Goal: Task Accomplishment & Management: Use online tool/utility

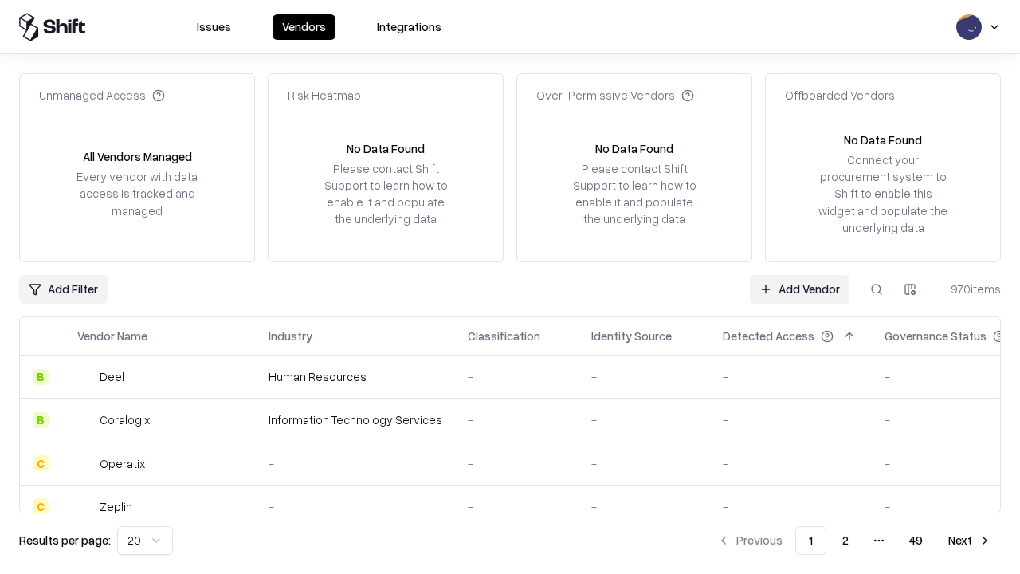
click at [799, 288] on link "Add Vendor" at bounding box center [800, 289] width 100 height 29
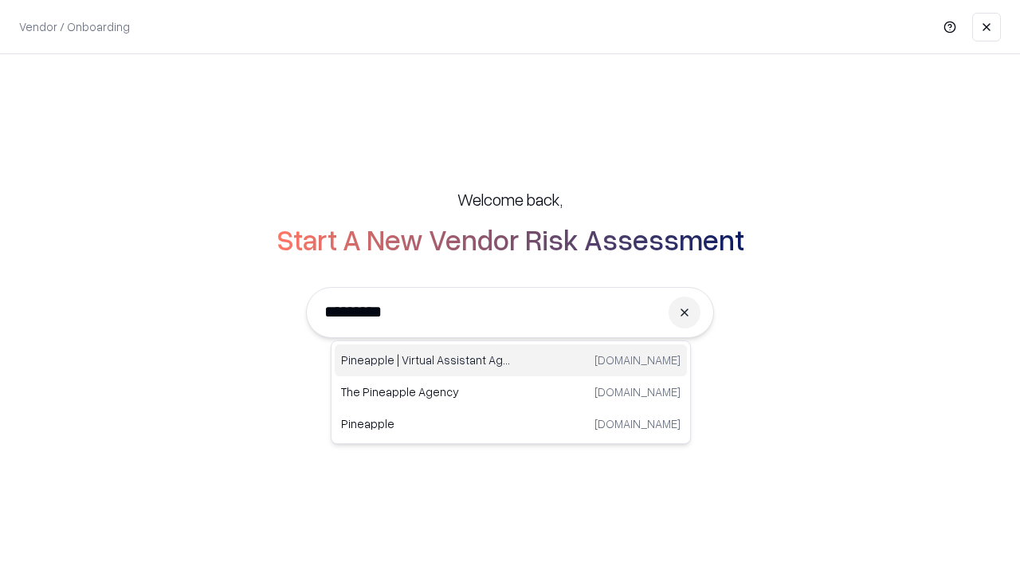
click at [511, 360] on div "Pineapple | Virtual Assistant Agency [DOMAIN_NAME]" at bounding box center [511, 360] width 352 height 32
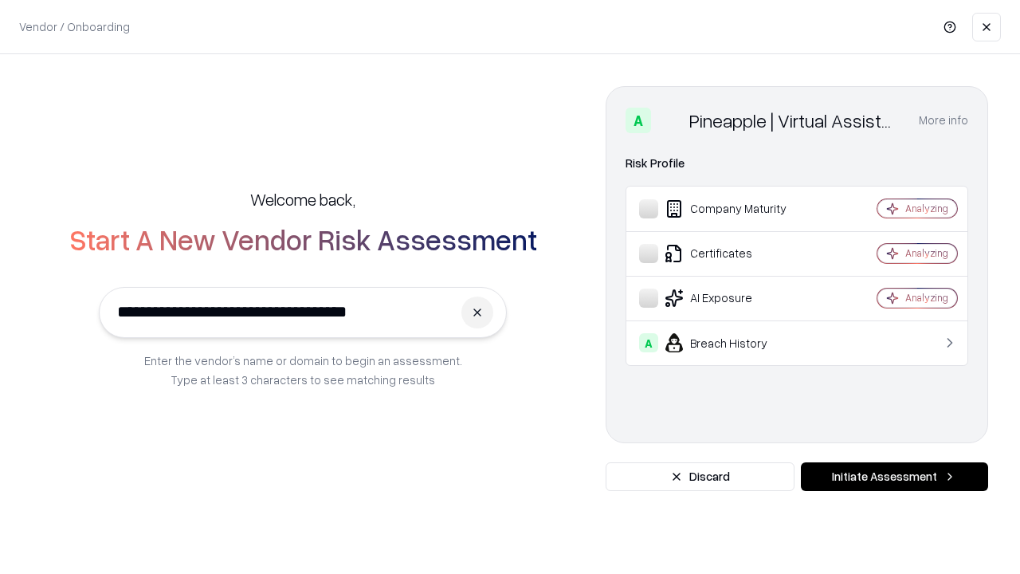
type input "**********"
click at [894, 477] on button "Initiate Assessment" at bounding box center [894, 476] width 187 height 29
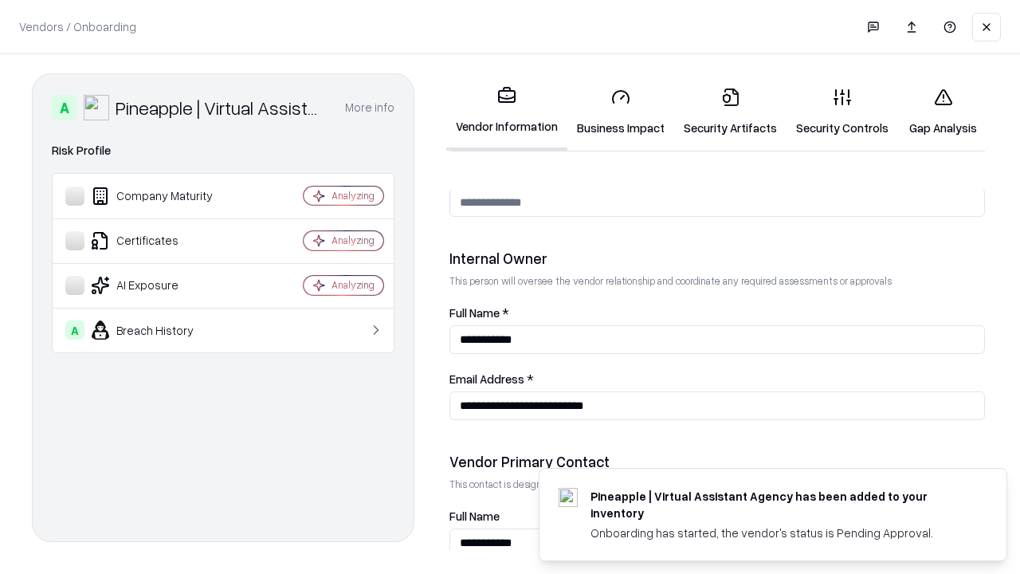
scroll to position [826, 0]
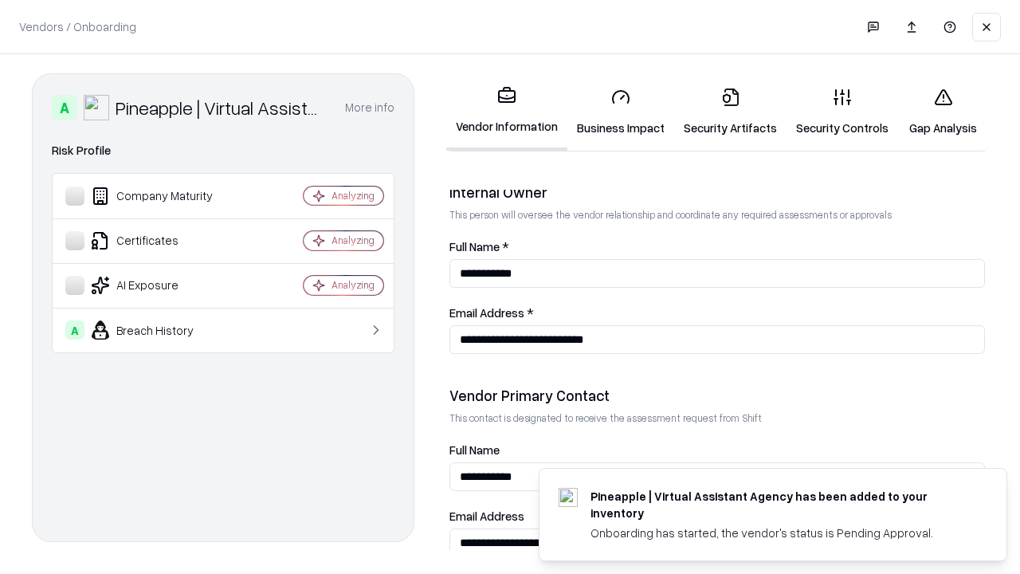
click at [621, 112] on link "Business Impact" at bounding box center [620, 112] width 107 height 74
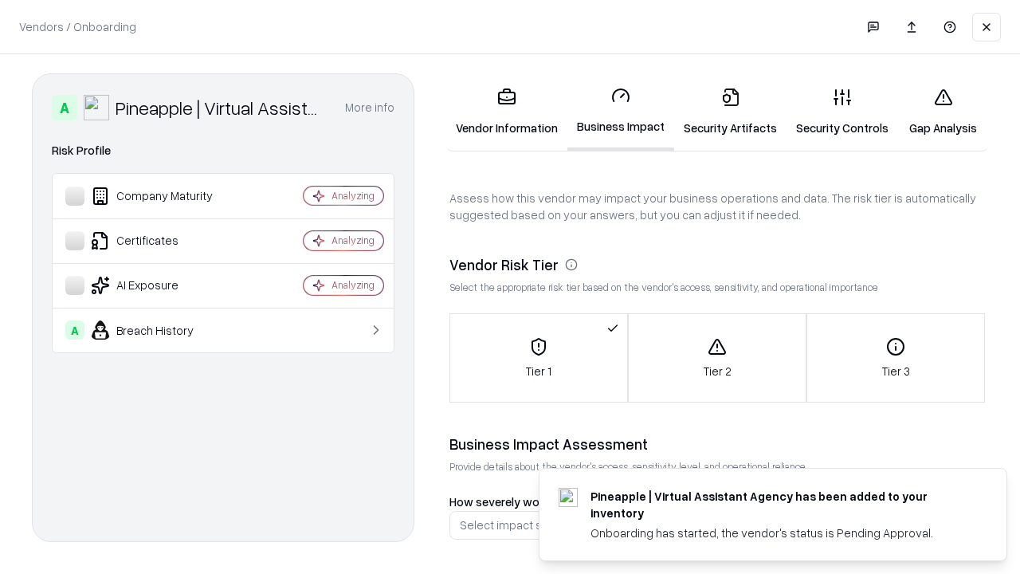
click at [943, 112] on link "Gap Analysis" at bounding box center [943, 112] width 90 height 74
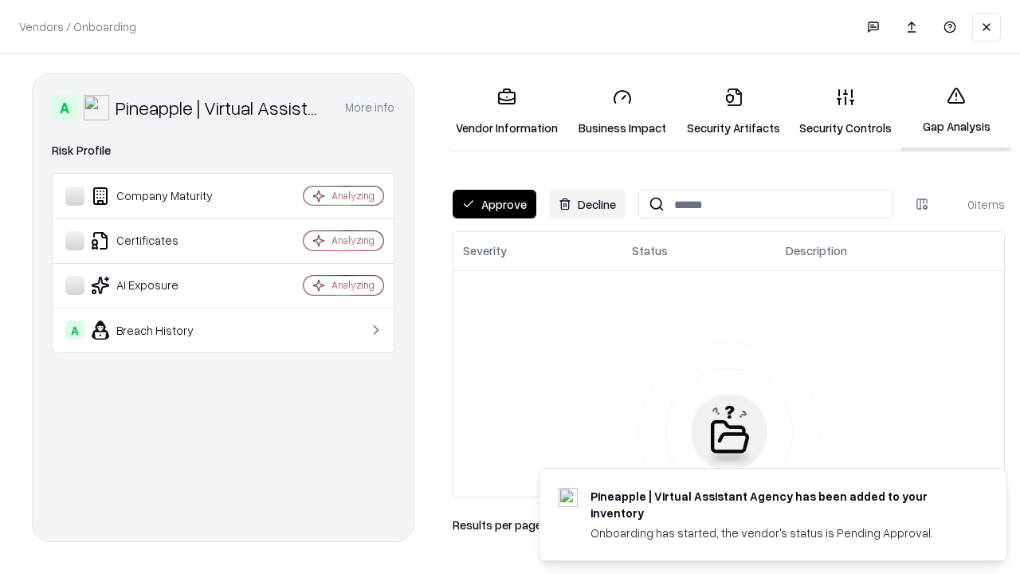
click at [494, 204] on button "Approve" at bounding box center [495, 204] width 84 height 29
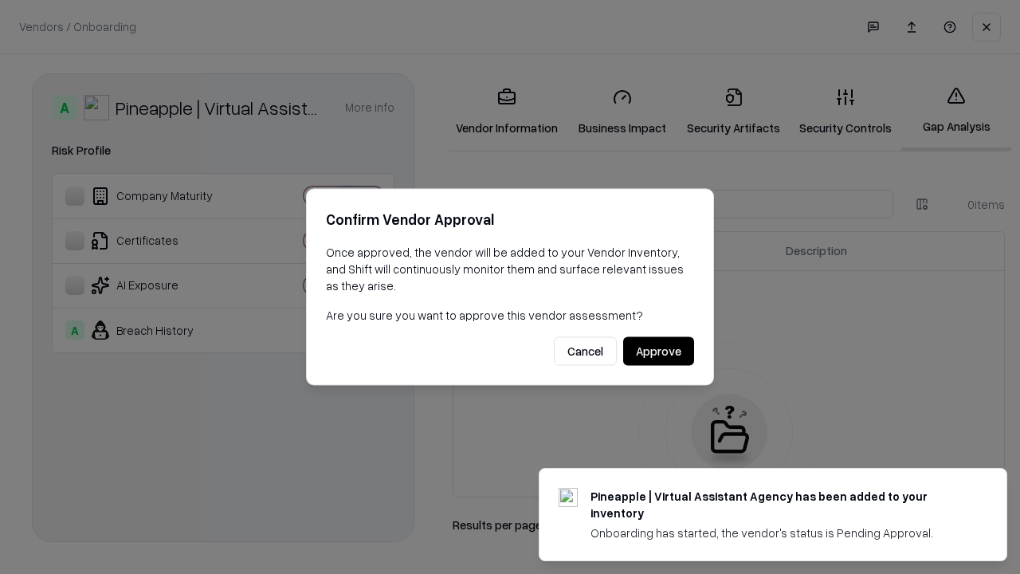
click at [658, 351] on button "Approve" at bounding box center [658, 351] width 71 height 29
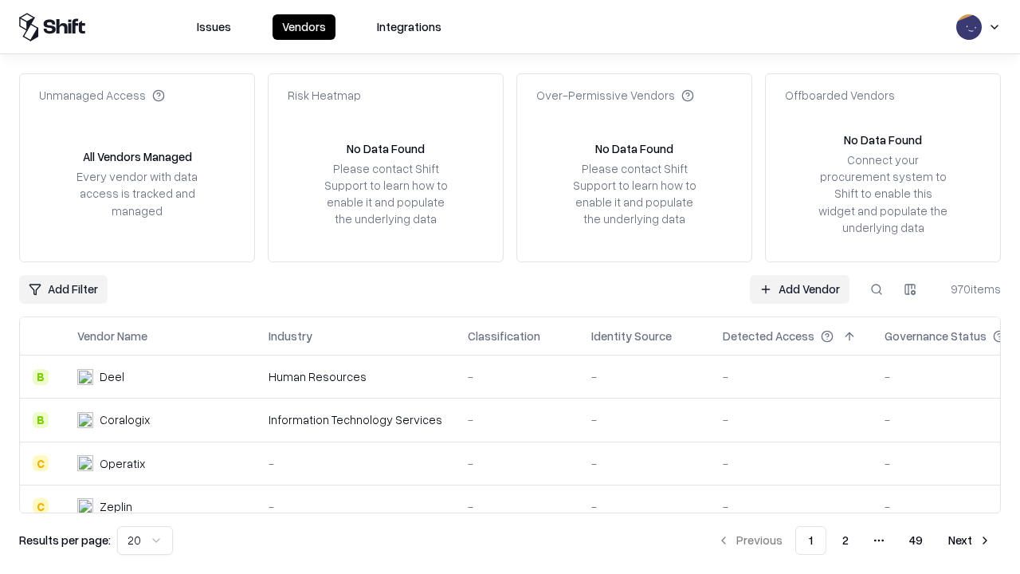
type input "**********"
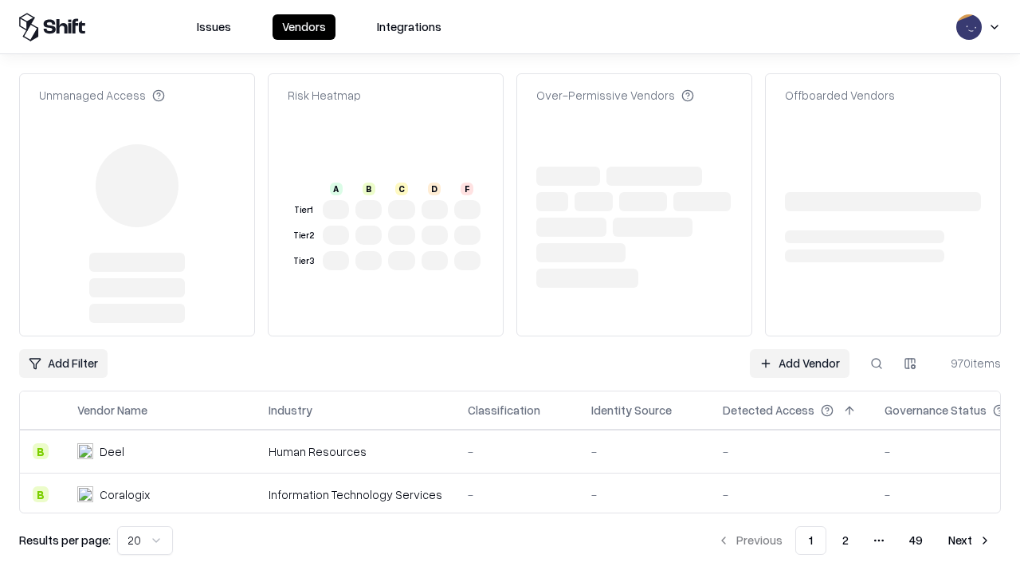
click at [799, 363] on link "Add Vendor" at bounding box center [800, 363] width 100 height 29
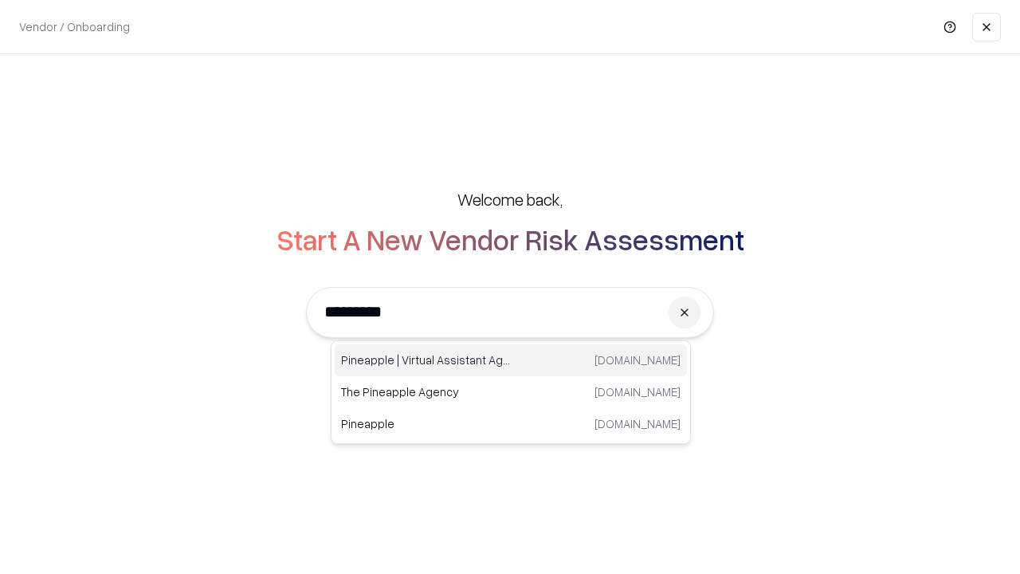
click at [511, 360] on div "Pineapple | Virtual Assistant Agency [DOMAIN_NAME]" at bounding box center [511, 360] width 352 height 32
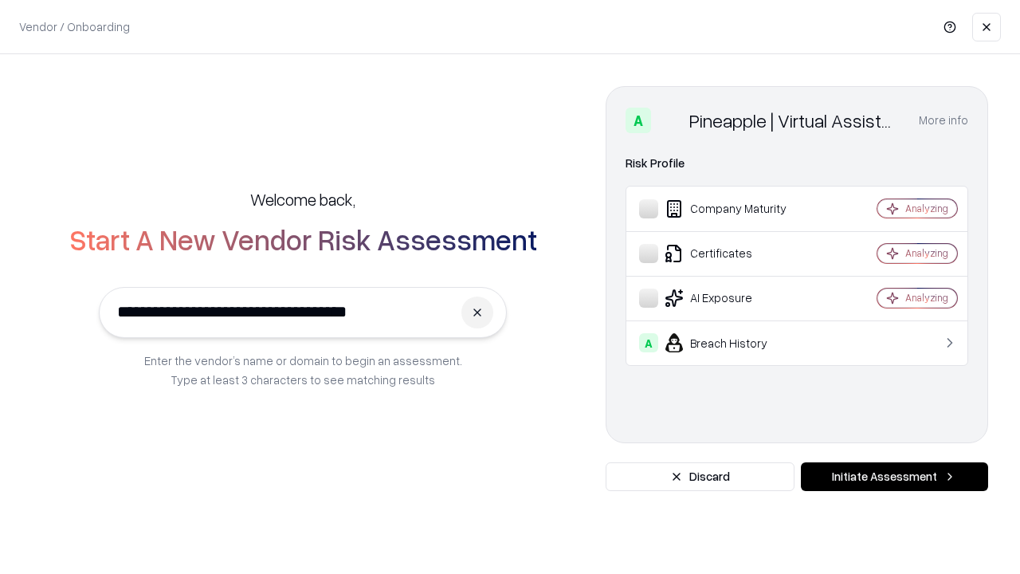
type input "**********"
click at [894, 477] on button "Initiate Assessment" at bounding box center [894, 476] width 187 height 29
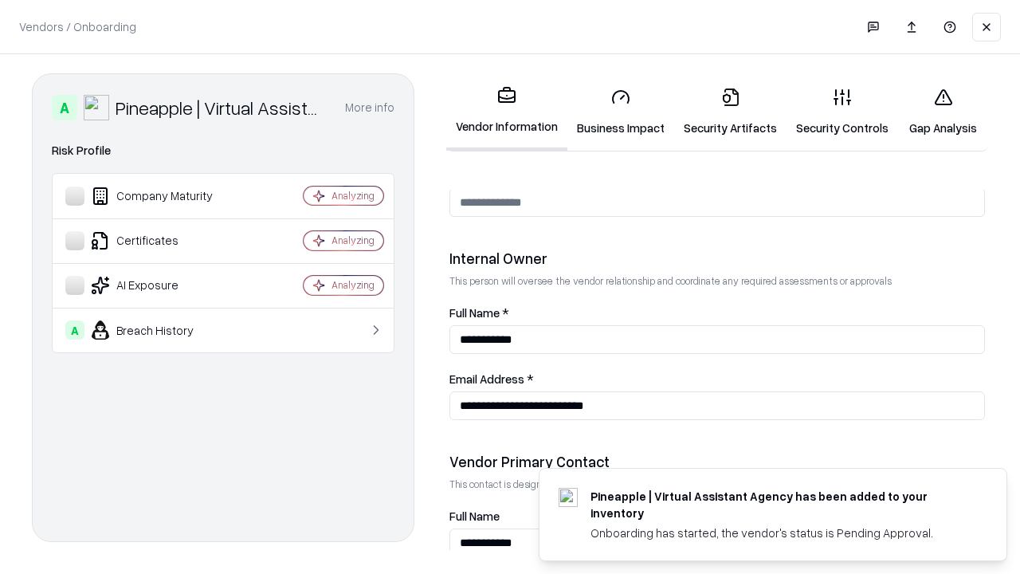
scroll to position [826, 0]
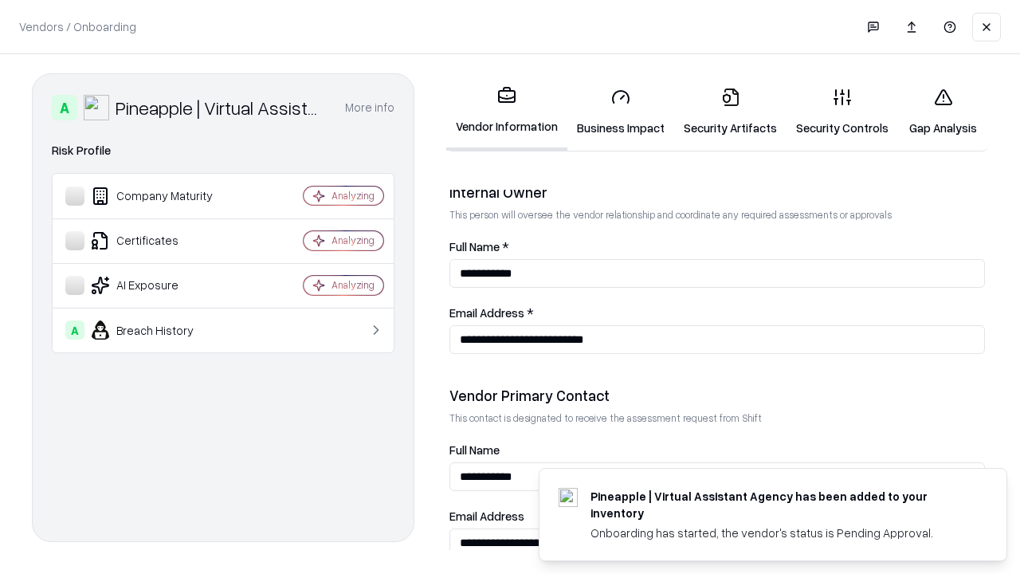
click at [943, 112] on link "Gap Analysis" at bounding box center [943, 112] width 90 height 74
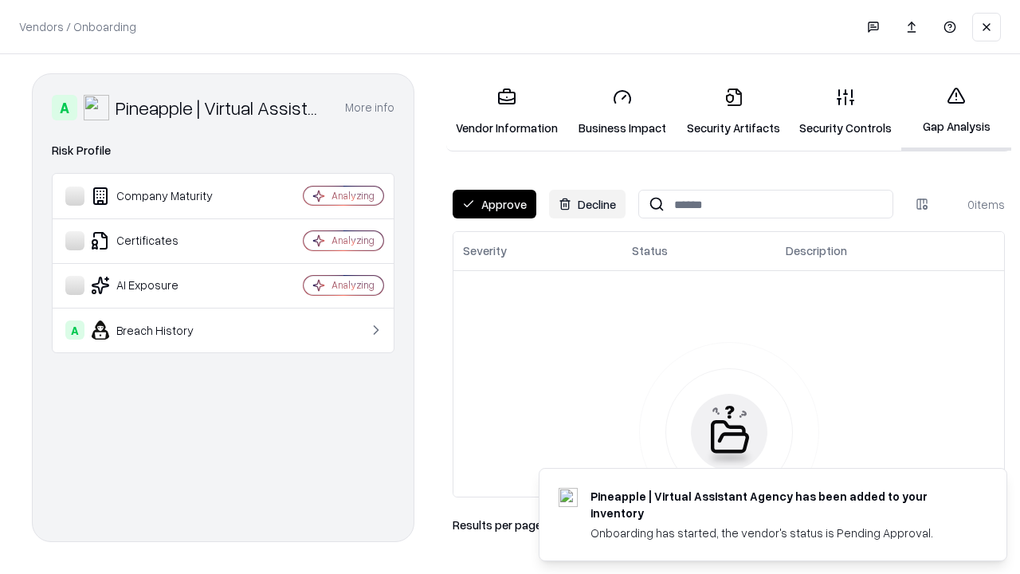
click at [494, 204] on button "Approve" at bounding box center [495, 204] width 84 height 29
